Goal: Information Seeking & Learning: Learn about a topic

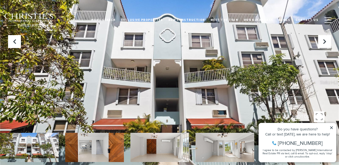
click at [331, 127] on icon at bounding box center [332, 128] width 4 height 4
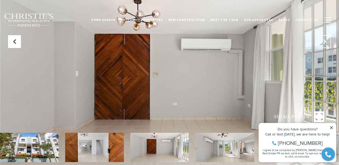
click at [325, 46] on button "Next Slide" at bounding box center [324, 41] width 13 height 13
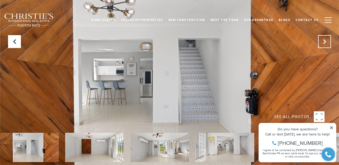
click at [325, 46] on button "Next Slide" at bounding box center [324, 41] width 13 height 13
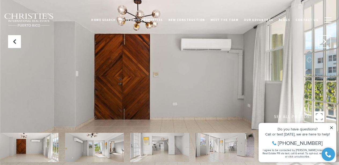
click at [325, 46] on button "Next Slide" at bounding box center [324, 41] width 13 height 13
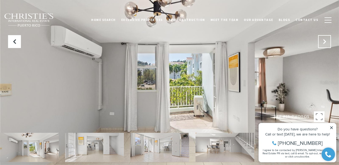
click at [325, 46] on button "Next Slide" at bounding box center [324, 41] width 13 height 13
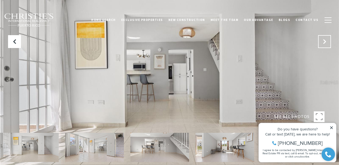
click at [325, 46] on button "Next Slide" at bounding box center [324, 41] width 13 height 13
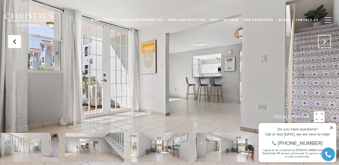
click at [325, 47] on button "Next Slide" at bounding box center [324, 41] width 13 height 13
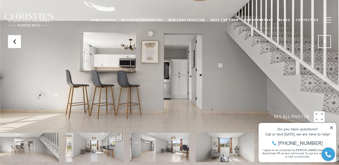
click at [325, 47] on button "Next Slide" at bounding box center [324, 41] width 13 height 13
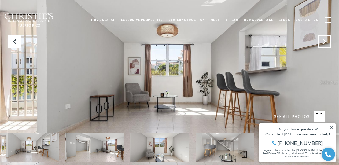
click at [325, 47] on button "Next Slide" at bounding box center [324, 41] width 13 height 13
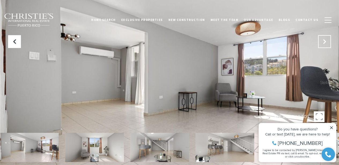
click at [325, 47] on button "Next Slide" at bounding box center [324, 41] width 13 height 13
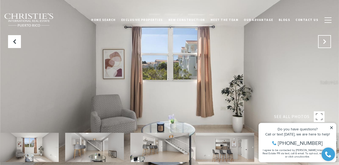
click at [325, 47] on button "Next Slide" at bounding box center [324, 41] width 13 height 13
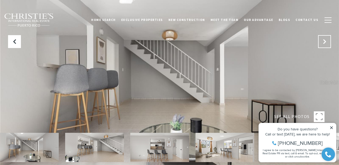
click at [325, 47] on button "Next Slide" at bounding box center [324, 41] width 13 height 13
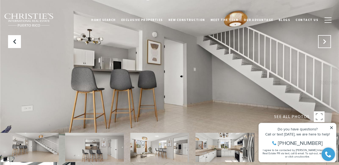
click at [325, 47] on button "Next Slide" at bounding box center [324, 41] width 13 height 13
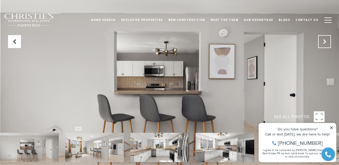
click at [325, 47] on button "Next Slide" at bounding box center [324, 41] width 13 height 13
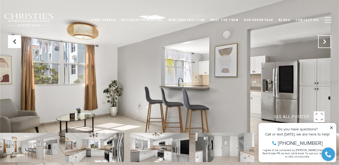
click at [325, 47] on button "Next Slide" at bounding box center [324, 41] width 13 height 13
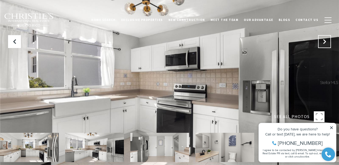
click at [325, 47] on button "Next Slide" at bounding box center [324, 41] width 13 height 13
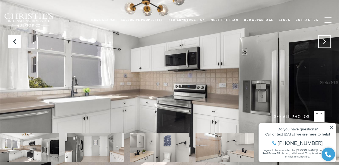
click at [325, 47] on button "Next Slide" at bounding box center [324, 41] width 13 height 13
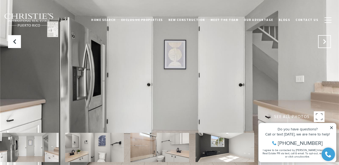
click at [324, 42] on icon "Next Slide" at bounding box center [324, 41] width 5 height 5
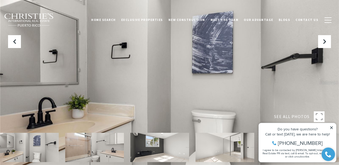
click at [332, 127] on icon at bounding box center [331, 127] width 3 height 3
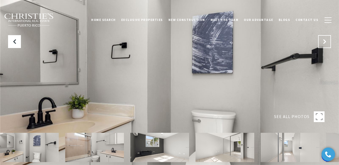
click at [325, 38] on button "Next Slide" at bounding box center [324, 41] width 13 height 13
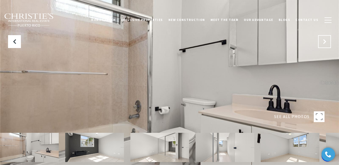
click at [325, 38] on button "Next Slide" at bounding box center [324, 41] width 13 height 13
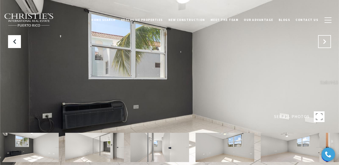
click at [325, 38] on button "Next Slide" at bounding box center [324, 41] width 13 height 13
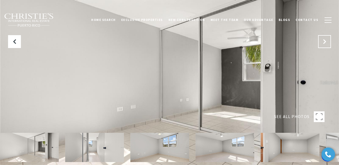
click at [325, 38] on button "Next Slide" at bounding box center [324, 41] width 13 height 13
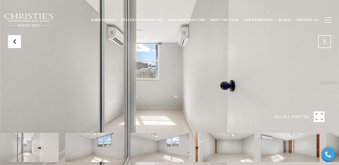
click at [325, 38] on button "Next Slide" at bounding box center [324, 41] width 13 height 13
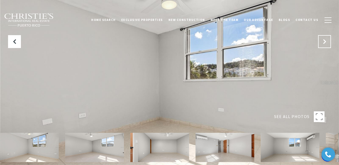
click at [325, 38] on button "Next Slide" at bounding box center [324, 41] width 13 height 13
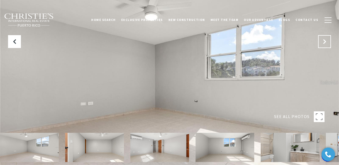
click at [325, 38] on button "Next Slide" at bounding box center [324, 41] width 13 height 13
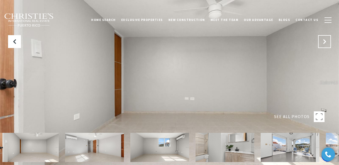
click at [325, 38] on button "Next Slide" at bounding box center [324, 41] width 13 height 13
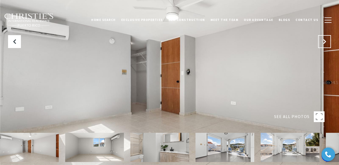
click at [325, 38] on button "Next Slide" at bounding box center [324, 41] width 13 height 13
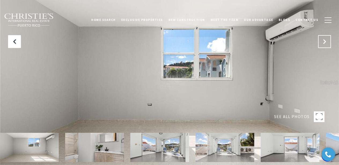
click at [325, 38] on button "Next Slide" at bounding box center [324, 41] width 13 height 13
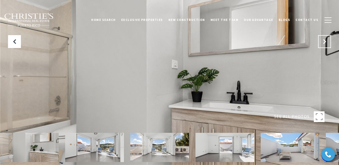
click at [325, 38] on button "Next Slide" at bounding box center [324, 41] width 13 height 13
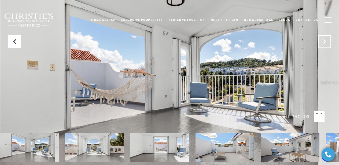
click at [325, 38] on button "Next Slide" at bounding box center [324, 41] width 13 height 13
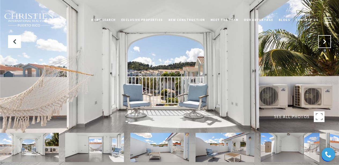
click at [325, 38] on button "Next Slide" at bounding box center [324, 41] width 13 height 13
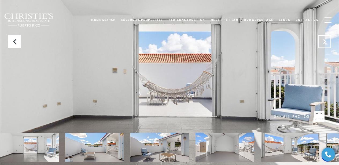
click at [325, 38] on button "Next Slide" at bounding box center [324, 41] width 13 height 13
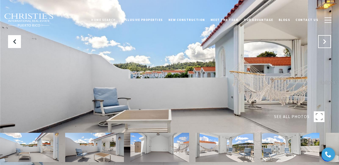
click at [325, 38] on button "Next Slide" at bounding box center [324, 41] width 13 height 13
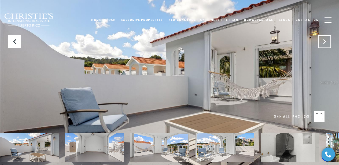
click at [325, 38] on button "Next Slide" at bounding box center [324, 41] width 13 height 13
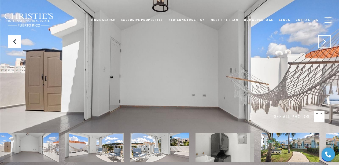
click at [325, 38] on button "Next Slide" at bounding box center [324, 41] width 13 height 13
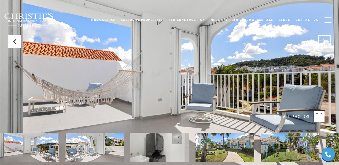
click at [325, 38] on button "Next Slide" at bounding box center [324, 41] width 13 height 13
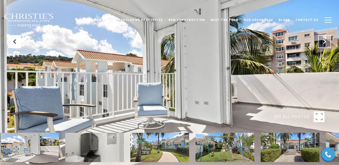
click at [325, 38] on button "Next Slide" at bounding box center [324, 41] width 13 height 13
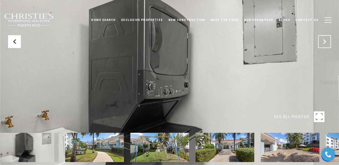
click at [325, 38] on button "Next Slide" at bounding box center [324, 41] width 13 height 13
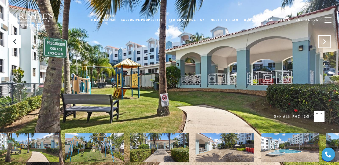
click at [325, 38] on button "Next Slide" at bounding box center [324, 41] width 13 height 13
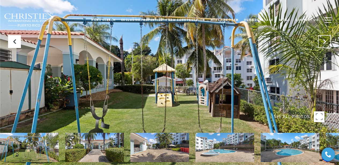
click at [325, 38] on button "Next Slide" at bounding box center [324, 41] width 13 height 13
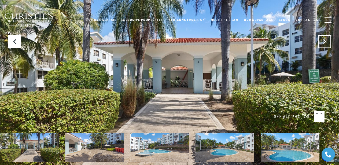
click at [325, 38] on button "Next Slide" at bounding box center [324, 41] width 13 height 13
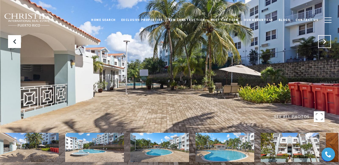
click at [325, 38] on button "Next Slide" at bounding box center [324, 41] width 13 height 13
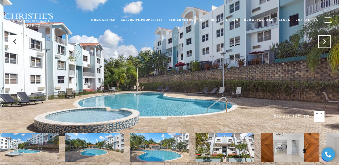
click at [325, 38] on button "Next Slide" at bounding box center [324, 41] width 13 height 13
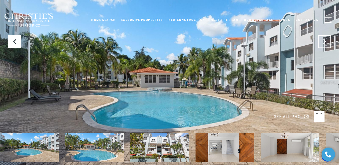
click at [325, 38] on button "Next Slide" at bounding box center [324, 41] width 13 height 13
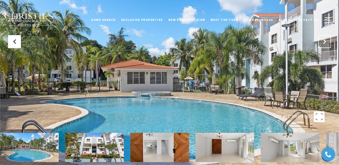
click at [325, 38] on button "Next Slide" at bounding box center [324, 41] width 13 height 13
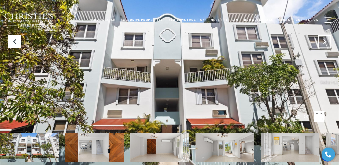
click at [325, 38] on button "Next Slide" at bounding box center [324, 41] width 13 height 13
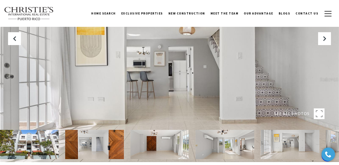
scroll to position [2, 0]
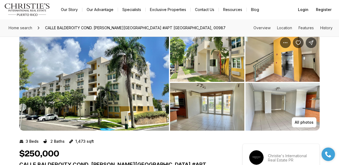
scroll to position [10, 0]
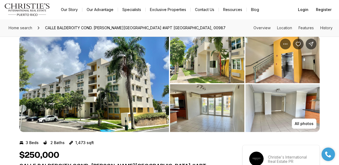
click at [123, 100] on img "View image gallery" at bounding box center [94, 83] width 150 height 97
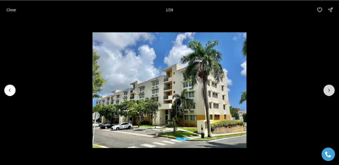
click at [329, 91] on icon "Next slide" at bounding box center [328, 89] width 5 height 5
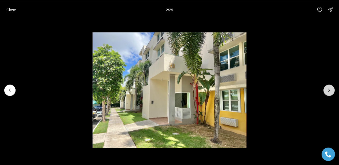
click at [329, 91] on icon "Next slide" at bounding box center [328, 89] width 5 height 5
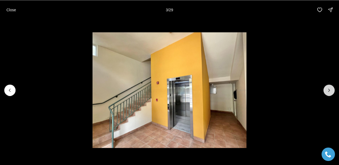
click at [329, 91] on icon "Next slide" at bounding box center [328, 89] width 5 height 5
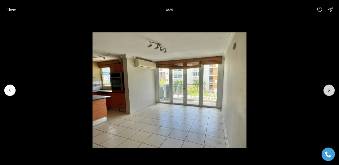
click at [329, 91] on icon "Next slide" at bounding box center [328, 89] width 5 height 5
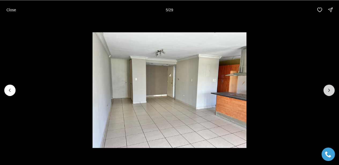
click at [329, 91] on icon "Next slide" at bounding box center [328, 89] width 5 height 5
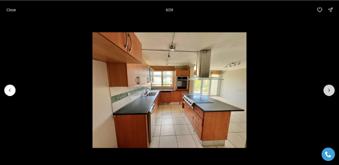
click at [329, 91] on icon "Next slide" at bounding box center [328, 89] width 5 height 5
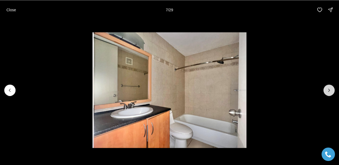
click at [329, 91] on icon "Next slide" at bounding box center [328, 89] width 5 height 5
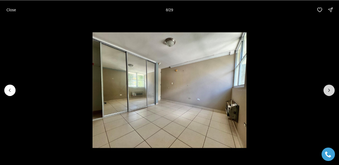
click at [329, 91] on icon "Next slide" at bounding box center [328, 89] width 5 height 5
